Goal: Find contact information: Find contact information

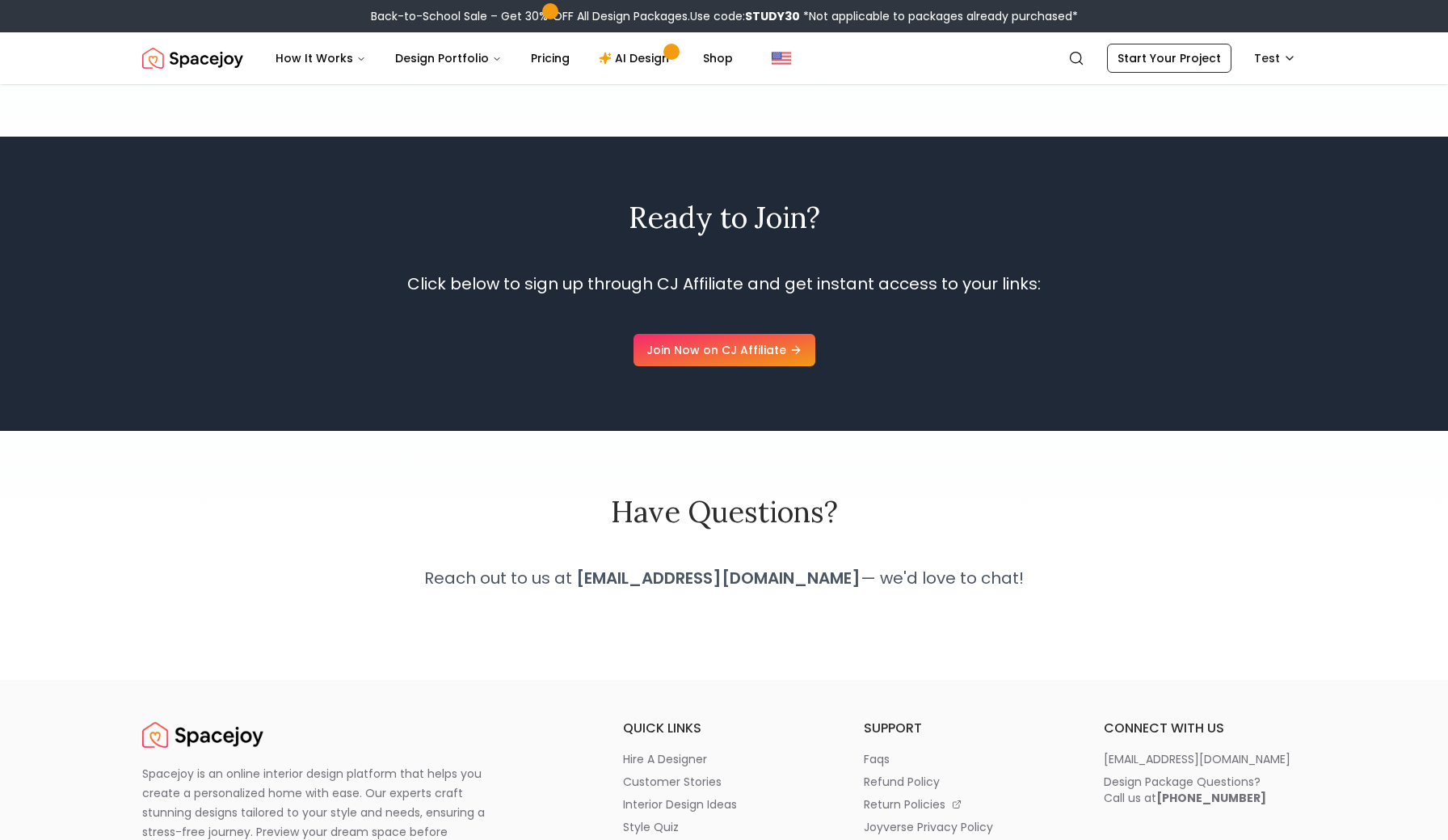
scroll to position [1506, 0]
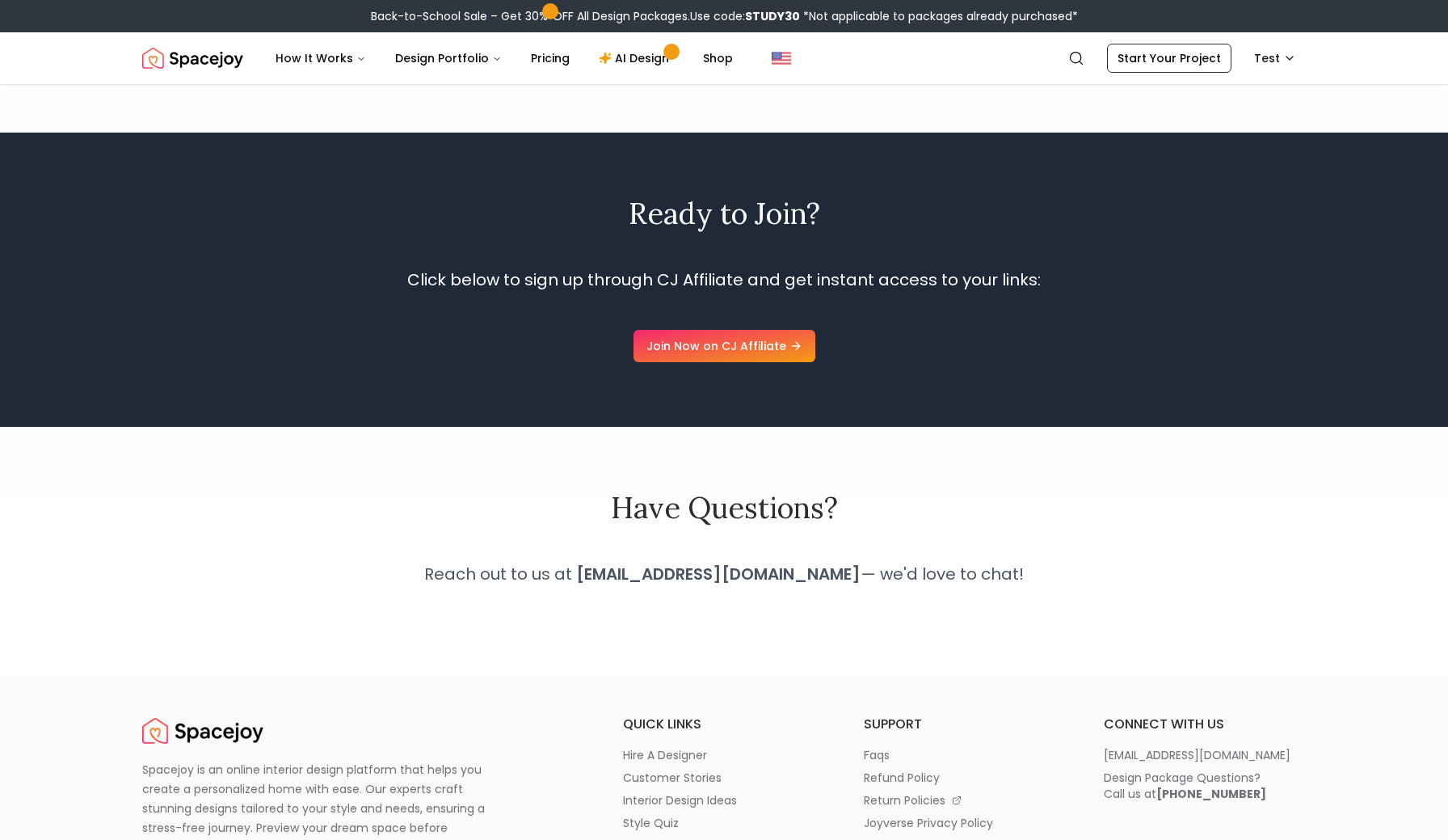
click at [291, 268] on p "Click below to sign up through CJ Affiliate and get instant access to your link…" at bounding box center [724, 279] width 983 height 22
drag, startPoint x: 618, startPoint y: 552, endPoint x: 817, endPoint y: 556, distance: 199.0
click at [817, 562] on strong "[EMAIL_ADDRESS][DOMAIN_NAME]" at bounding box center [719, 573] width 284 height 22
click at [719, 562] on strong "[EMAIL_ADDRESS][DOMAIN_NAME]" at bounding box center [719, 573] width 284 height 22
click at [710, 330] on link "Join Now on CJ Affiliate" at bounding box center [725, 346] width 182 height 32
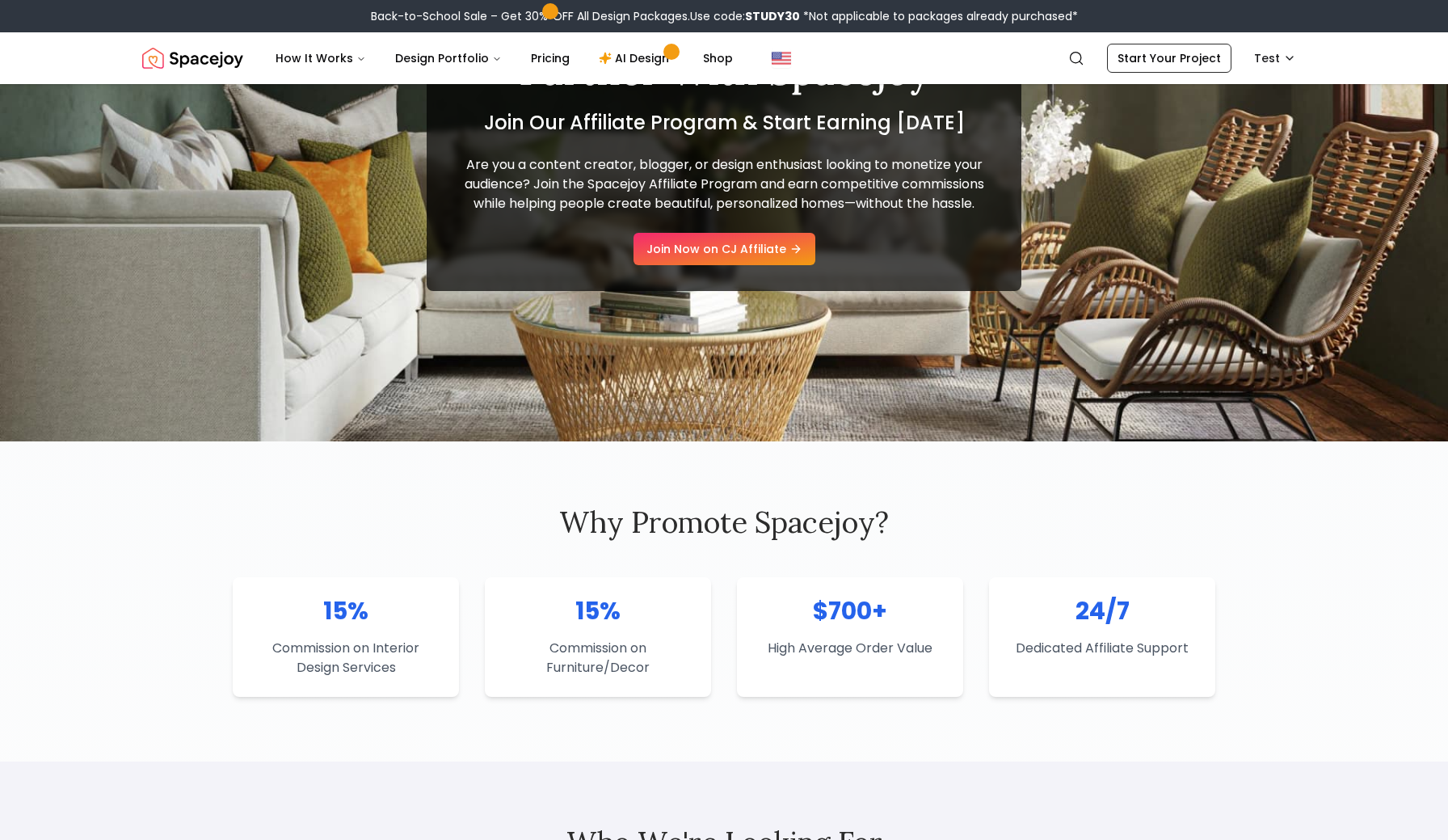
scroll to position [0, 0]
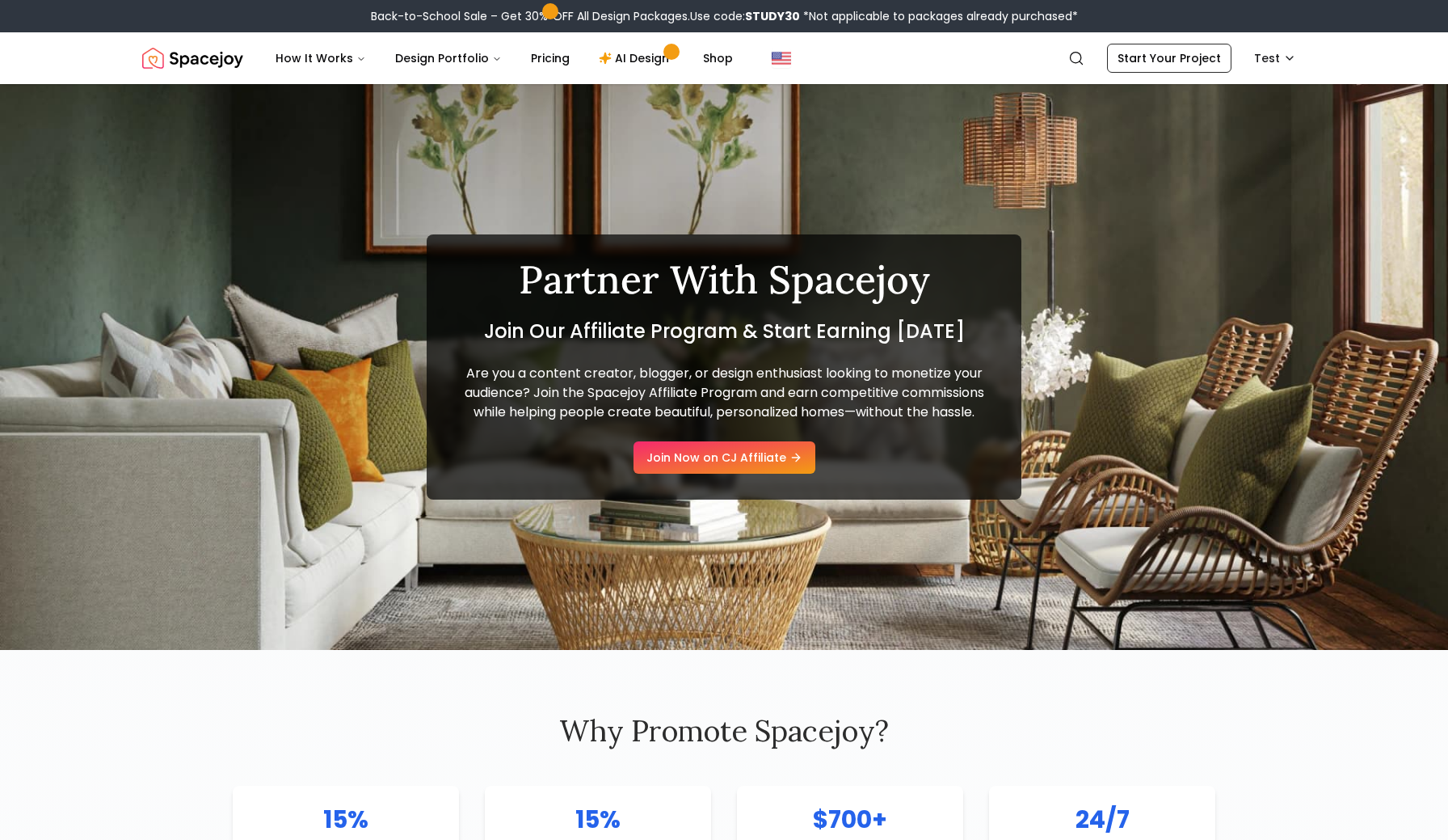
click at [1116, 453] on div "Partner With Spacejoy Join Our Affiliate Program & Start Earning [DATE] Are you…" at bounding box center [724, 366] width 1448 height 566
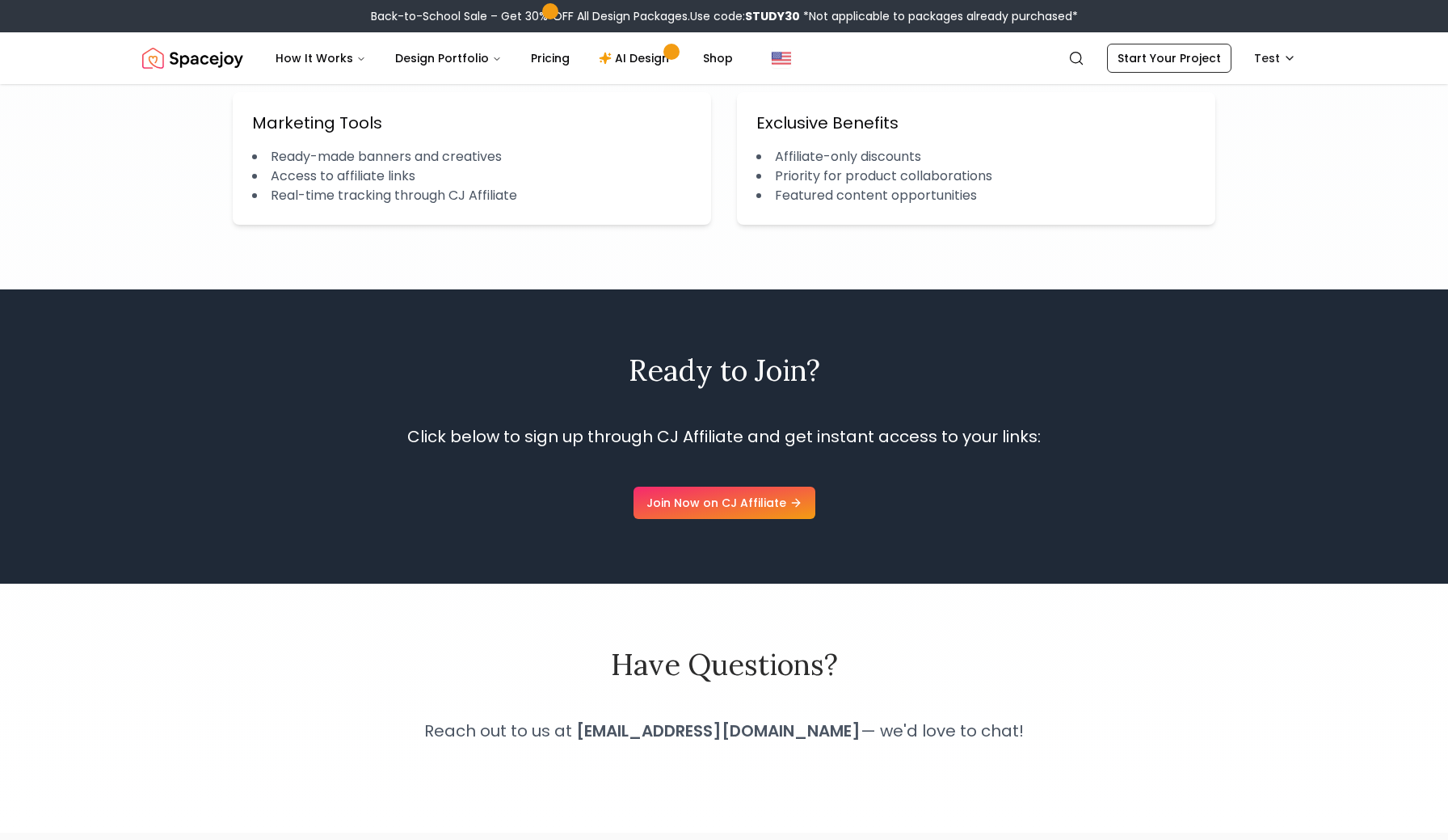
scroll to position [1353, 0]
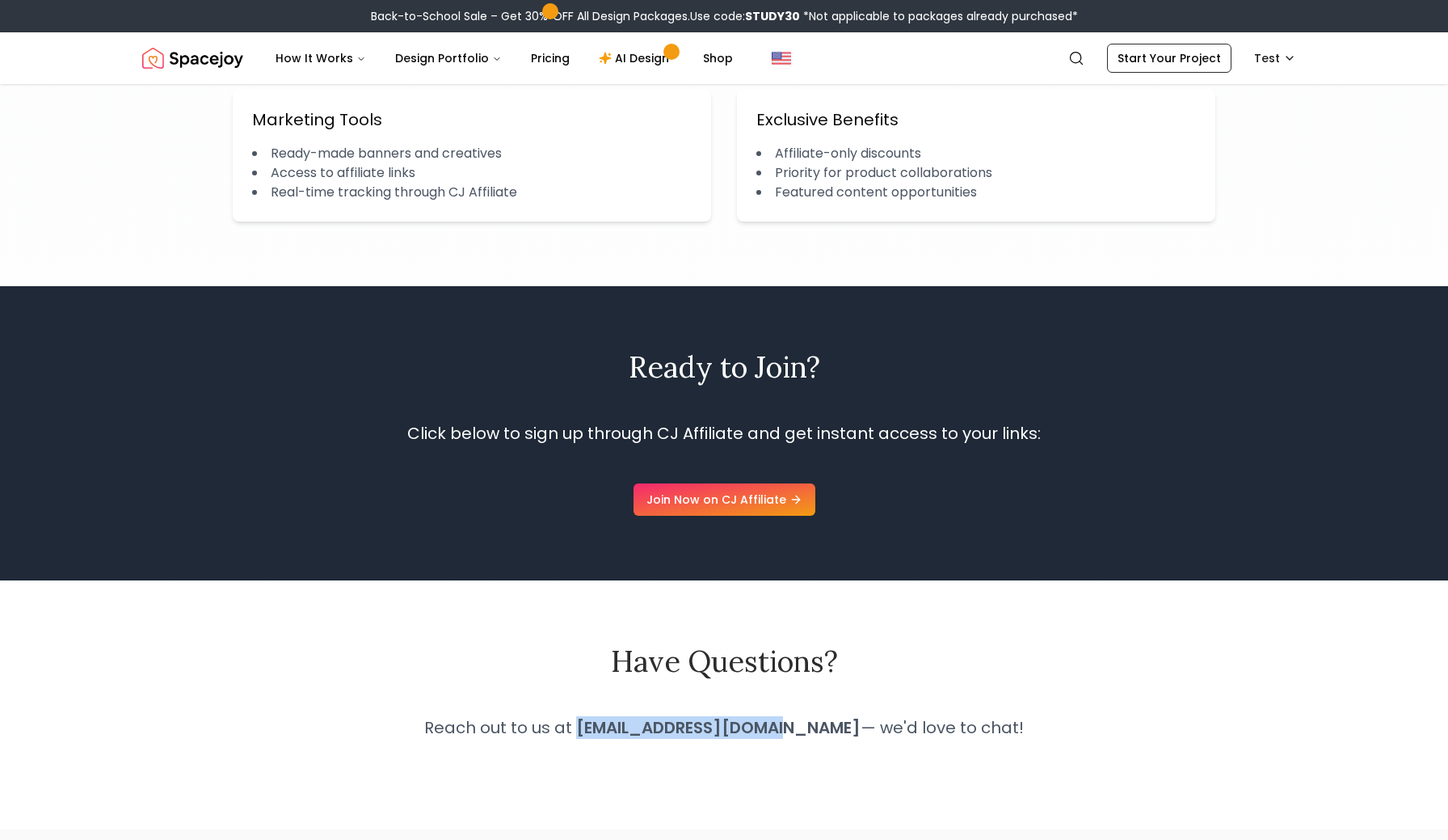
drag, startPoint x: 618, startPoint y: 707, endPoint x: 820, endPoint y: 702, distance: 202.1
click at [820, 716] on p "Reach out to us at [EMAIL_ADDRESS][DOMAIN_NAME] — we'd love to chat!" at bounding box center [724, 727] width 983 height 22
copy strong "[EMAIL_ADDRESS][DOMAIN_NAME]"
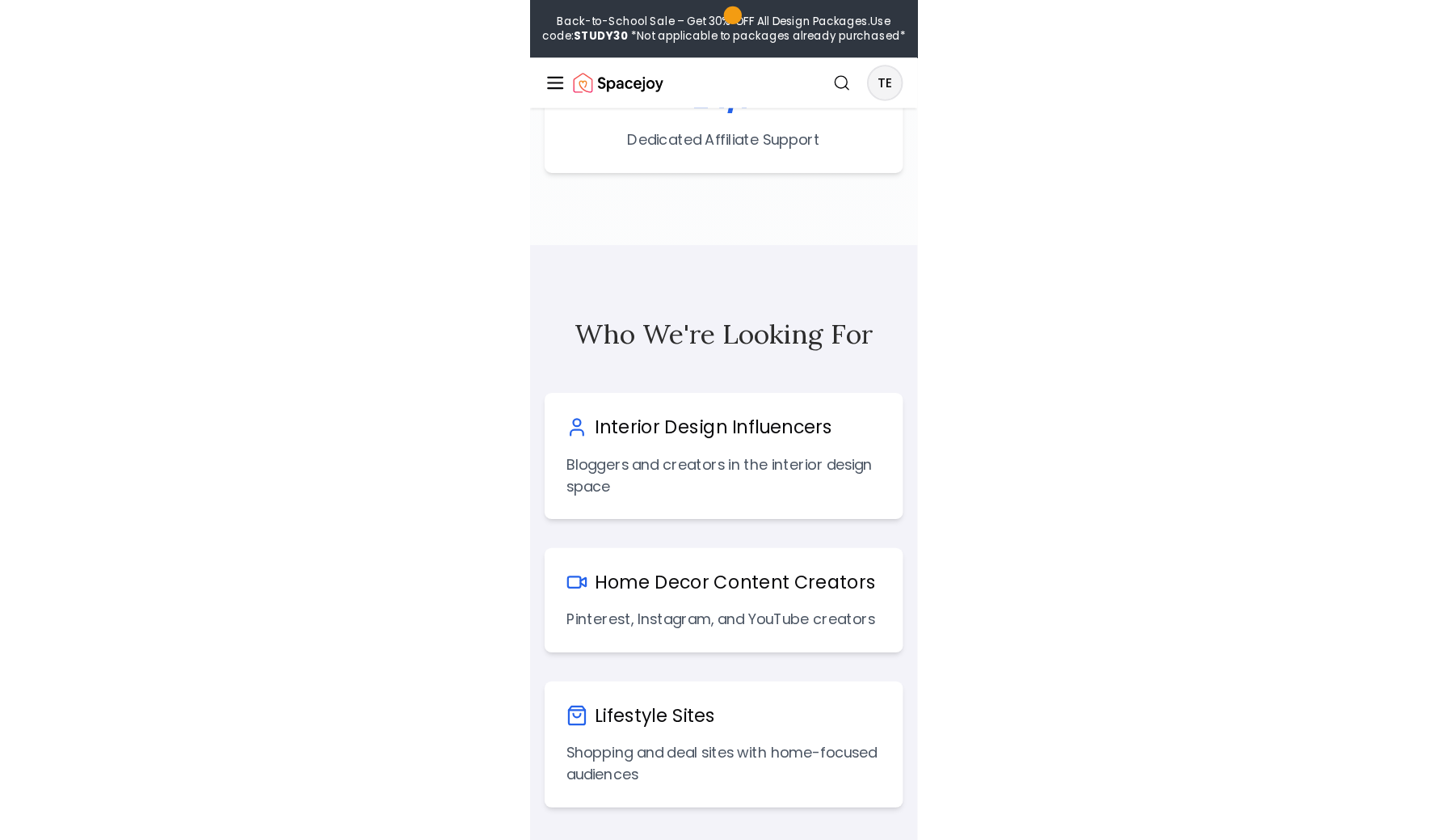
scroll to position [0, 0]
